Goal: Task Accomplishment & Management: Manage account settings

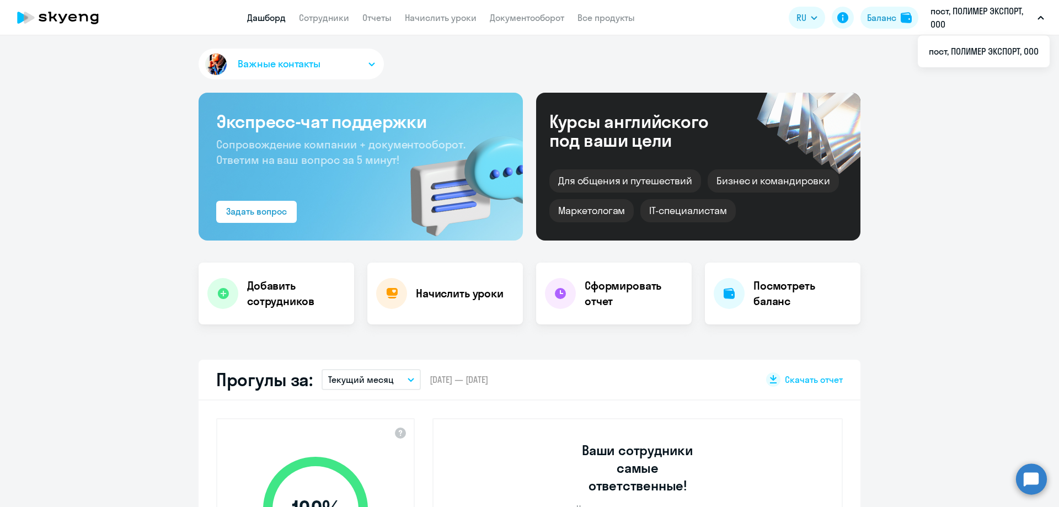
select select "30"
click at [436, 23] on link "Начислить уроки" at bounding box center [441, 17] width 72 height 11
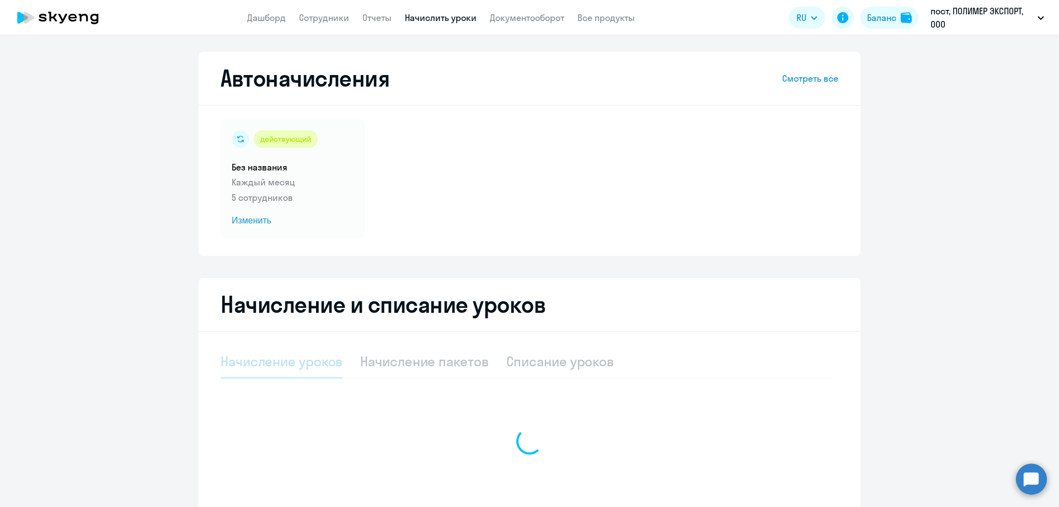
select select "10"
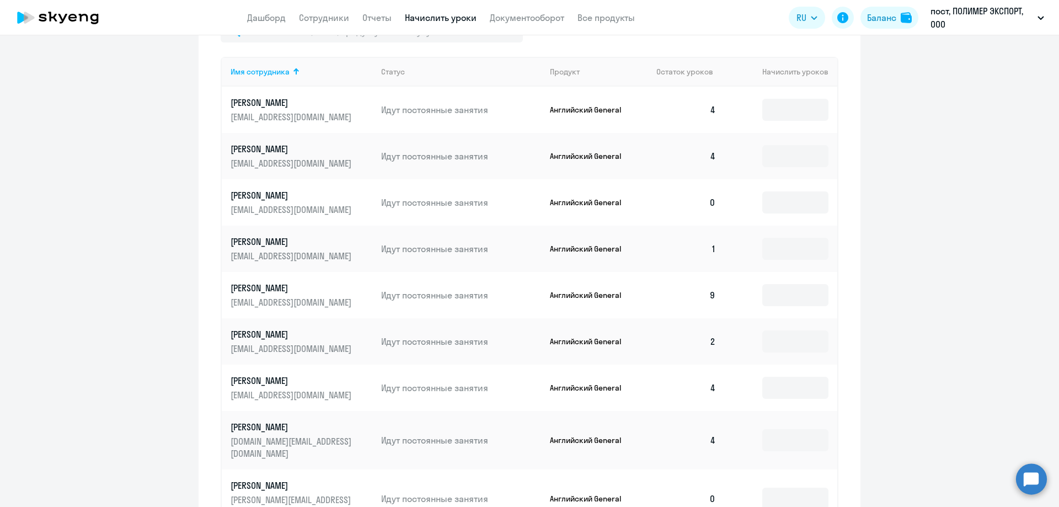
scroll to position [579, 0]
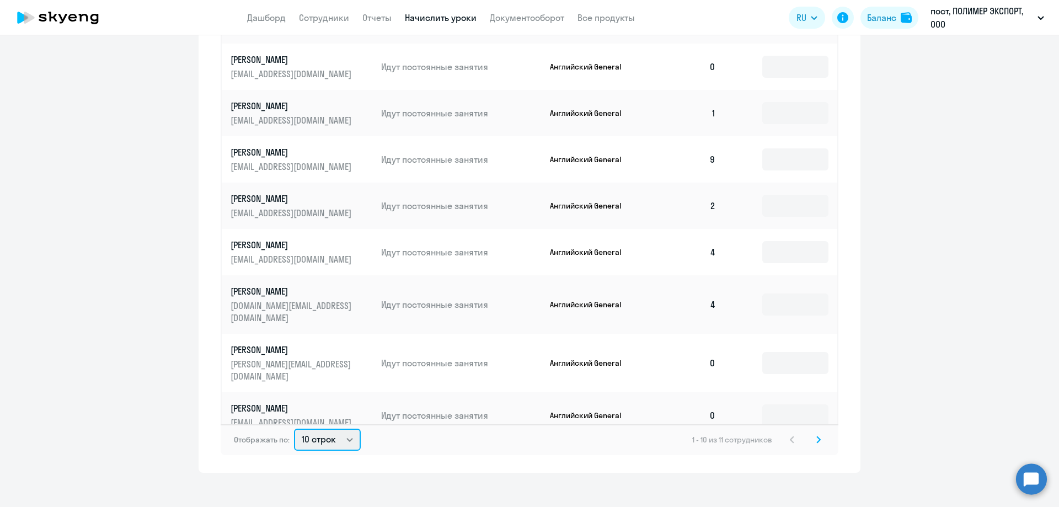
click at [298, 429] on select "10 строк 30 строк 50 строк" at bounding box center [327, 440] width 67 height 22
click at [296, 429] on select "10 строк 30 строк 50 строк" at bounding box center [327, 440] width 67 height 22
click at [816, 436] on icon at bounding box center [818, 440] width 4 height 8
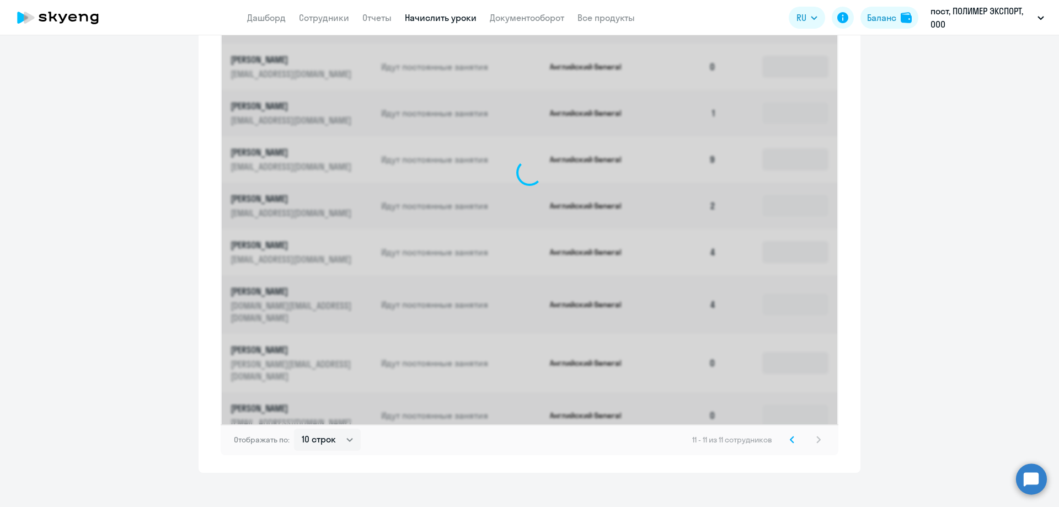
scroll to position [251, 0]
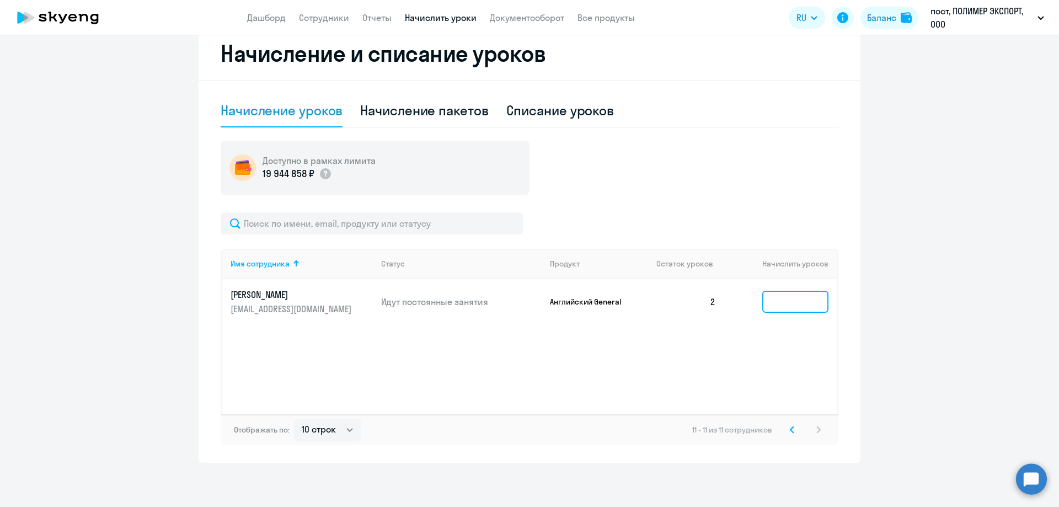
click at [801, 302] on input at bounding box center [795, 302] width 66 height 22
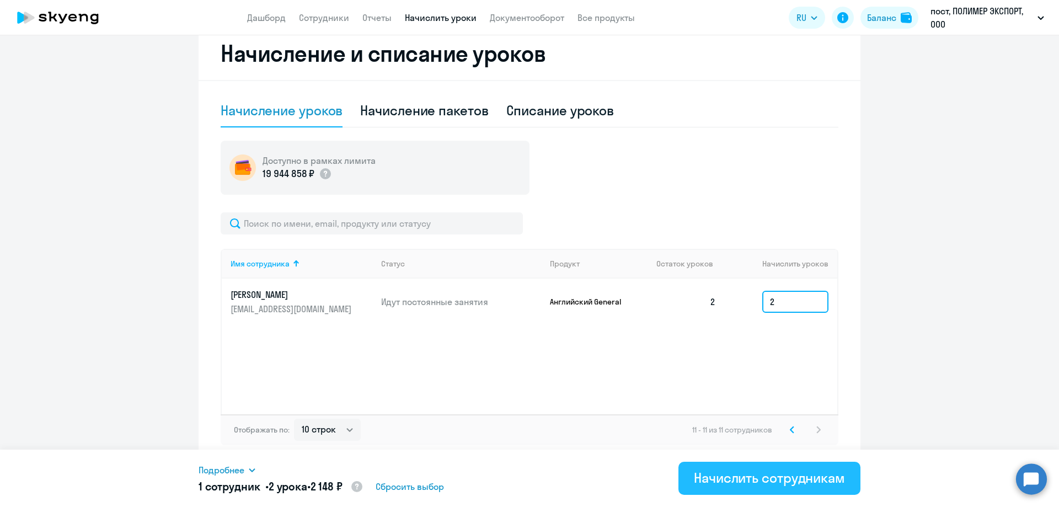
type input "2"
click at [748, 482] on div "Начислить сотрудникам" at bounding box center [769, 478] width 151 height 18
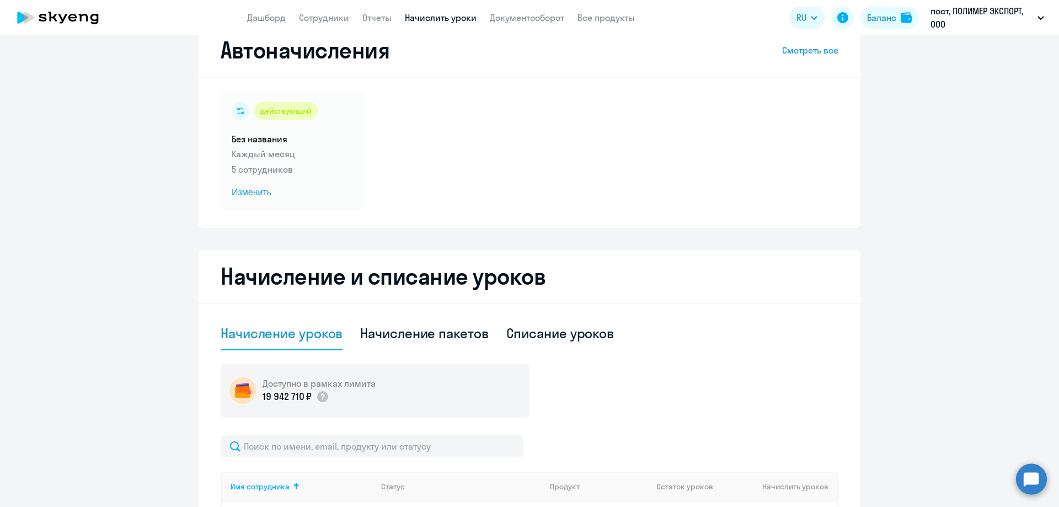
scroll to position [0, 0]
